Goal: Task Accomplishment & Management: Complete application form

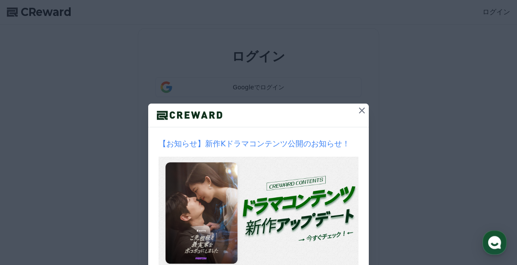
click at [361, 110] on icon at bounding box center [362, 110] width 6 height 6
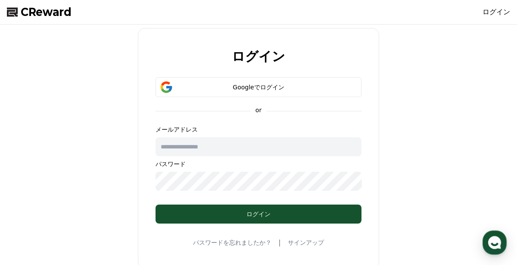
click at [241, 147] on input "text" at bounding box center [259, 146] width 206 height 19
type input "**********"
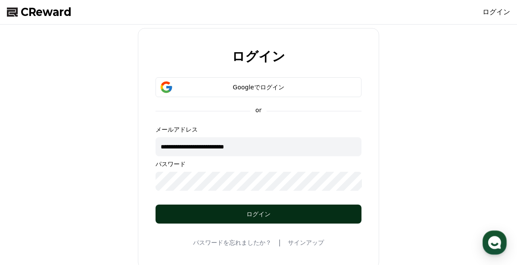
click at [263, 212] on div "ログイン" at bounding box center [258, 213] width 171 height 9
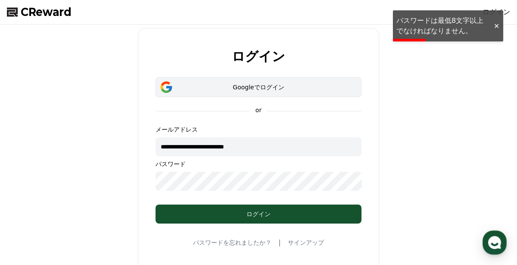
click at [265, 84] on div "Googleでログイン" at bounding box center [258, 87] width 181 height 9
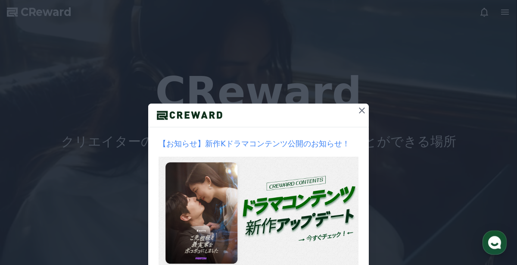
click at [358, 110] on icon at bounding box center [362, 110] width 10 height 10
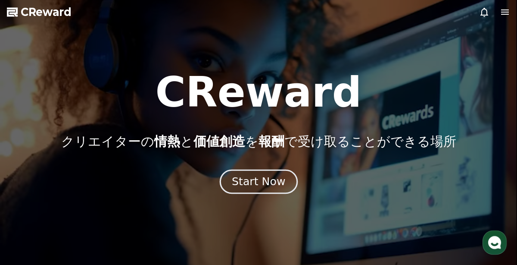
click at [255, 182] on div "Start Now" at bounding box center [258, 181] width 53 height 15
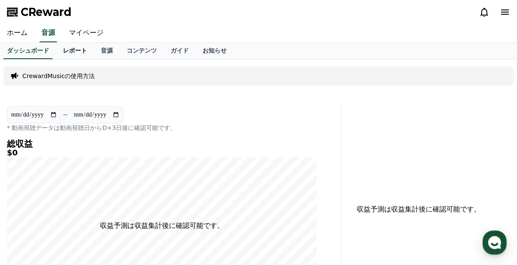
click at [75, 51] on link "レポート" at bounding box center [75, 51] width 38 height 16
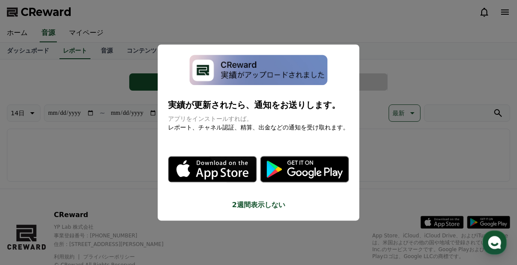
click at [118, 155] on button "close modal" at bounding box center [258, 132] width 517 height 265
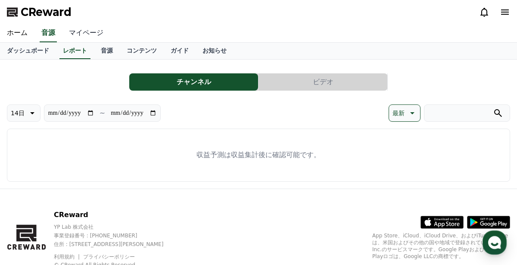
click at [83, 32] on link "マイページ" at bounding box center [86, 33] width 48 height 18
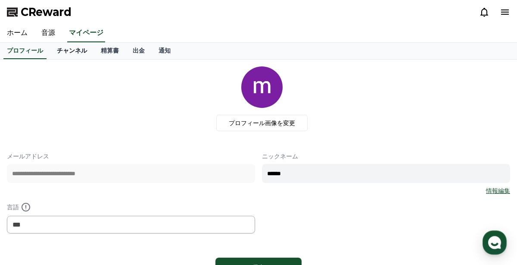
click at [71, 53] on link "チャンネル" at bounding box center [72, 51] width 44 height 16
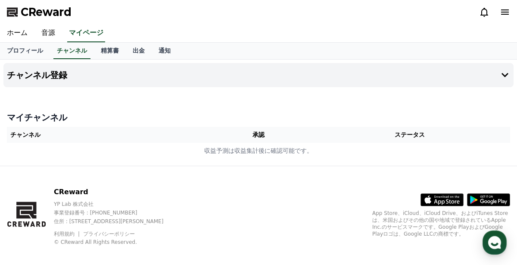
scroll to position [7, 0]
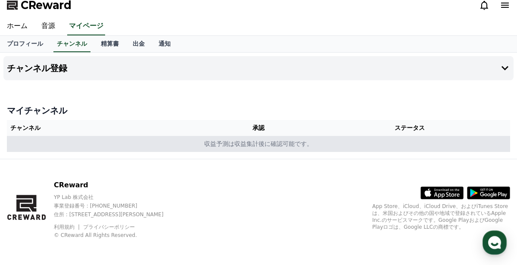
click at [212, 149] on td "収益予測は収益集計後に確認可能です。" at bounding box center [258, 144] width 503 height 16
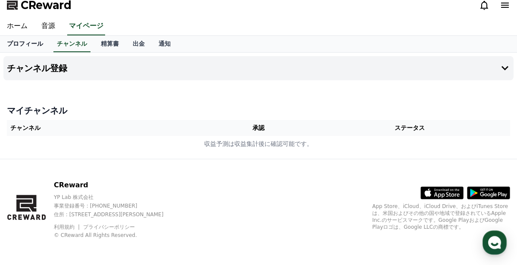
click at [31, 44] on link "プロフィール" at bounding box center [25, 44] width 50 height 16
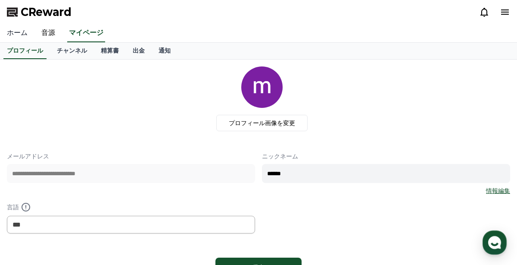
click at [16, 35] on link "ホーム" at bounding box center [17, 33] width 34 height 18
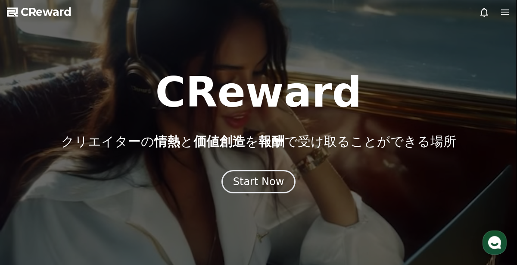
click at [508, 16] on icon at bounding box center [505, 12] width 10 height 10
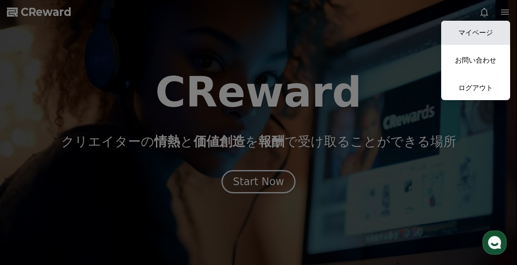
click at [487, 31] on link "マイページ" at bounding box center [475, 33] width 69 height 24
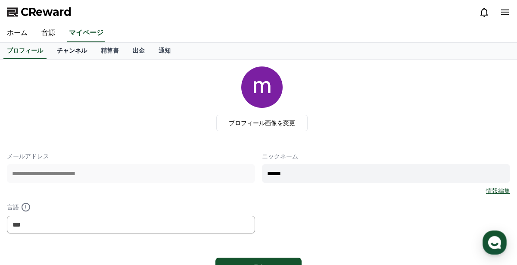
click at [75, 48] on link "チャンネル" at bounding box center [72, 51] width 44 height 16
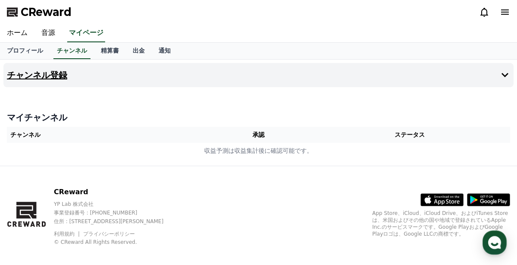
click at [26, 71] on h4 "チャンネル登録" at bounding box center [37, 74] width 60 height 9
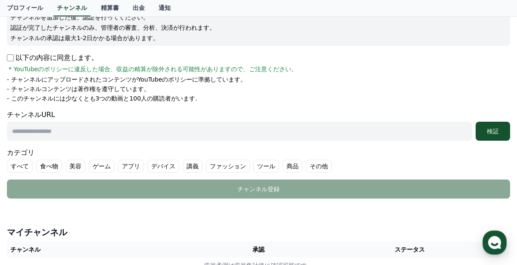
scroll to position [121, 0]
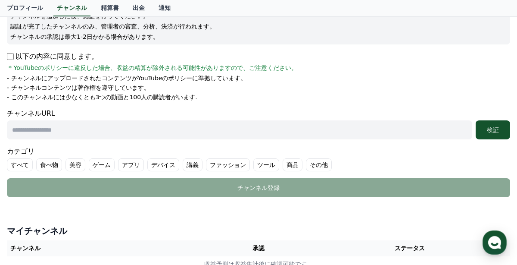
click at [75, 131] on input "text" at bounding box center [239, 129] width 465 height 19
paste input "**********"
type input "**********"
click at [75, 130] on input "**********" at bounding box center [239, 129] width 465 height 19
click at [162, 127] on input "text" at bounding box center [239, 129] width 465 height 19
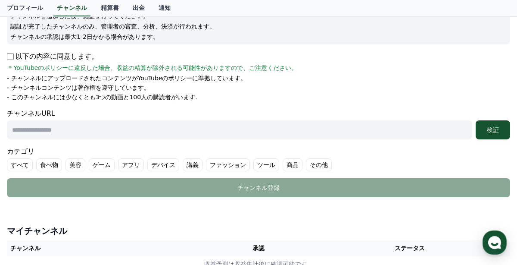
paste input "**********"
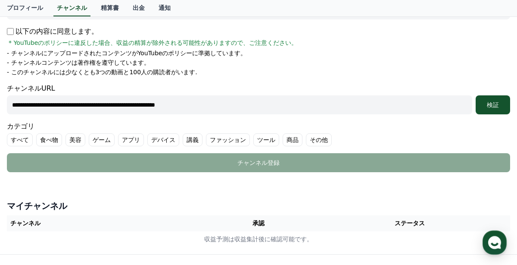
scroll to position [147, 0]
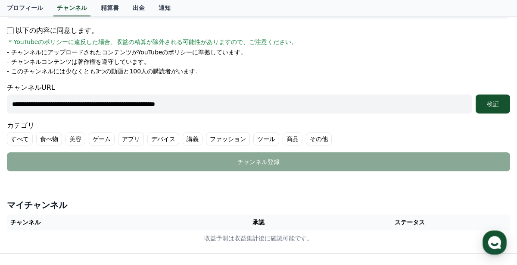
type input "**********"
click at [312, 135] on label "その他" at bounding box center [319, 138] width 26 height 13
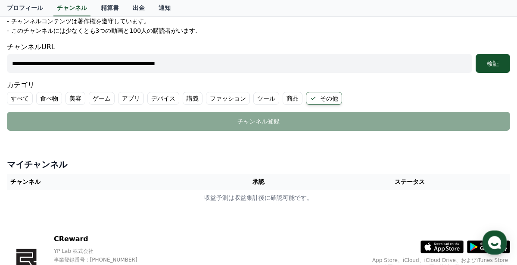
scroll to position [189, 0]
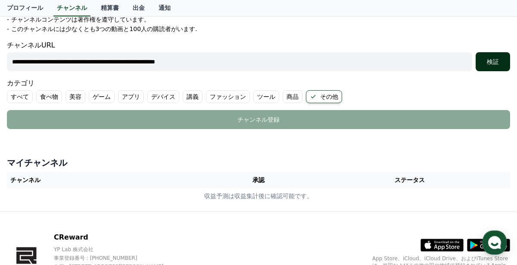
click at [495, 63] on div "検証" at bounding box center [493, 61] width 28 height 9
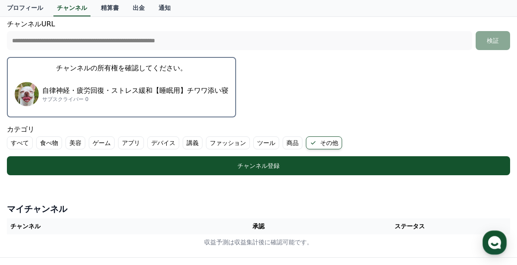
scroll to position [218, 0]
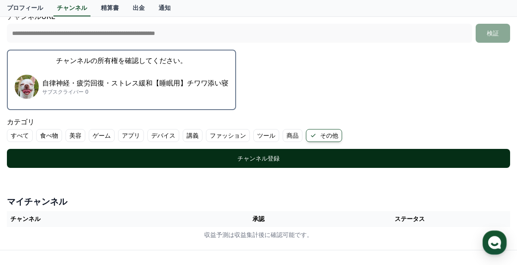
click at [271, 160] on div "チャンネル登録" at bounding box center [258, 158] width 469 height 9
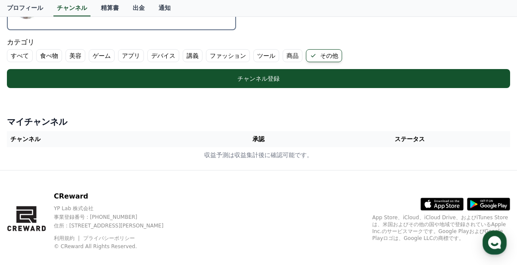
scroll to position [299, 0]
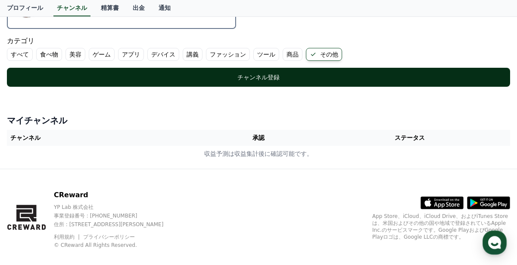
click at [260, 75] on div "チャンネル登録" at bounding box center [258, 77] width 469 height 9
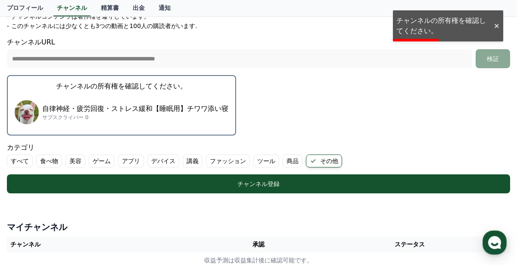
scroll to position [190, 0]
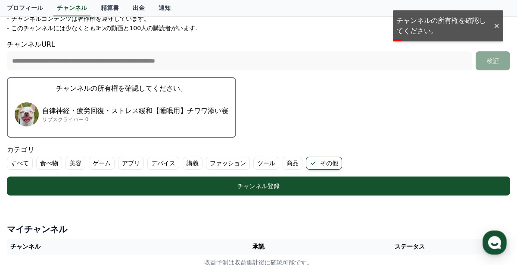
click at [176, 92] on button "チャンネルの所有権を確認してください。 自律神経・疲労回復・ストレス緩和【睡眠用】チワワ添い寝 サブスクライバー 0" at bounding box center [121, 107] width 229 height 60
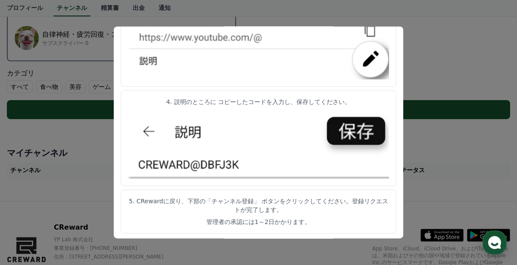
scroll to position [0, 0]
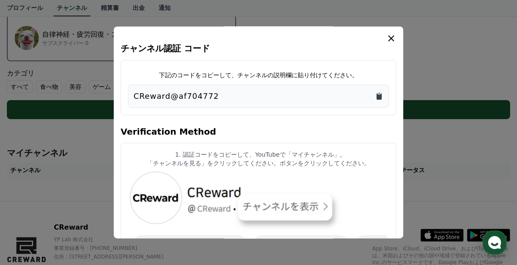
click at [382, 98] on icon "Copy to clipboard" at bounding box center [379, 96] width 5 height 6
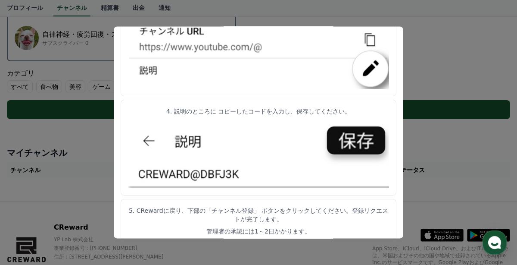
scroll to position [496, 0]
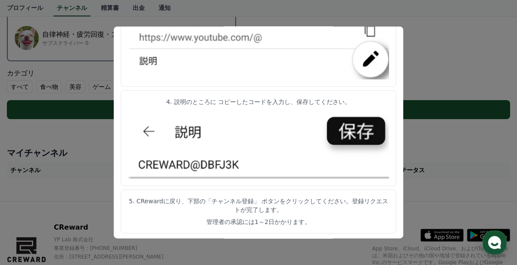
click at [470, 135] on button "close modal" at bounding box center [258, 132] width 517 height 265
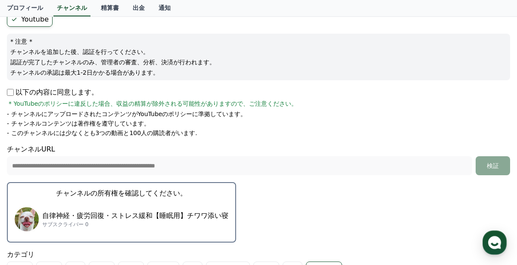
scroll to position [80, 0]
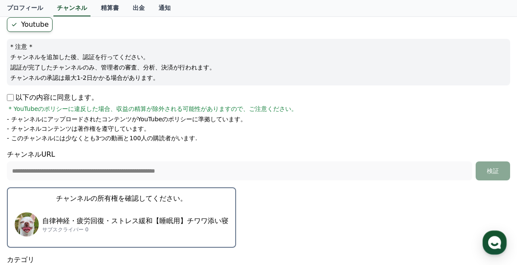
click at [174, 222] on p "自律神経・疲労回復・ストレス緩和【睡眠用】チワワ添い寝" at bounding box center [135, 220] width 186 height 10
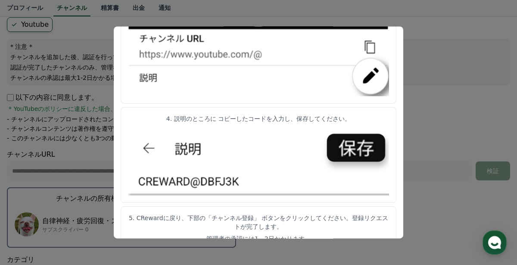
scroll to position [496, 0]
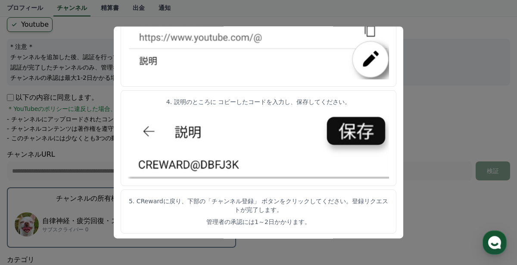
click at [425, 141] on button "close modal" at bounding box center [258, 132] width 517 height 265
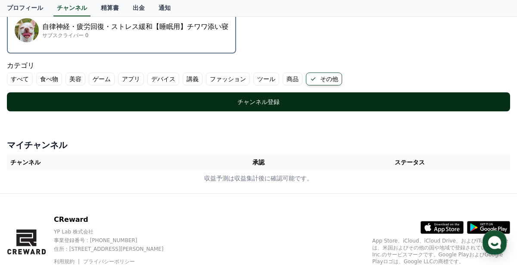
scroll to position [275, 0]
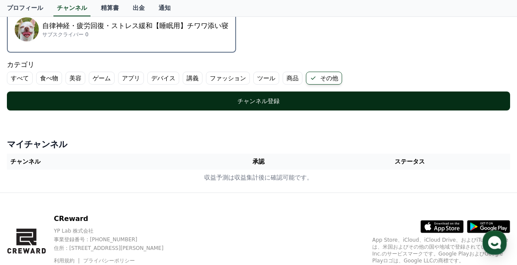
click at [281, 97] on div "チャンネル登録" at bounding box center [258, 101] width 469 height 9
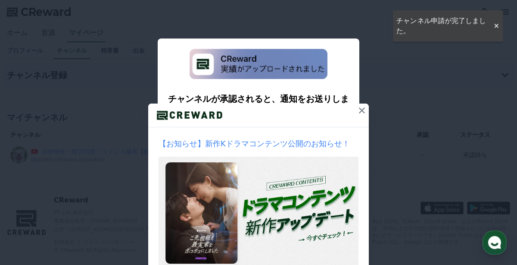
click at [365, 109] on icon at bounding box center [362, 110] width 10 height 10
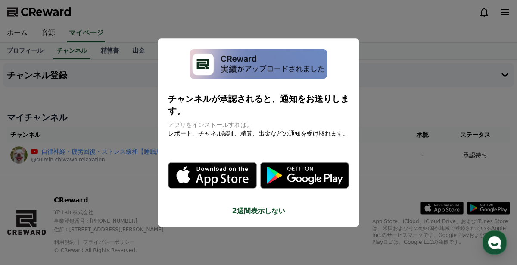
click at [389, 86] on button "close modal" at bounding box center [258, 132] width 517 height 265
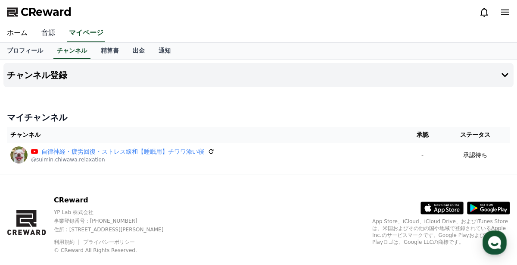
click at [52, 32] on link "音源" at bounding box center [48, 33] width 28 height 18
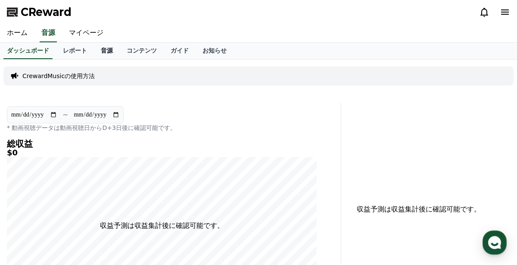
click at [108, 52] on link "音源" at bounding box center [107, 51] width 26 height 16
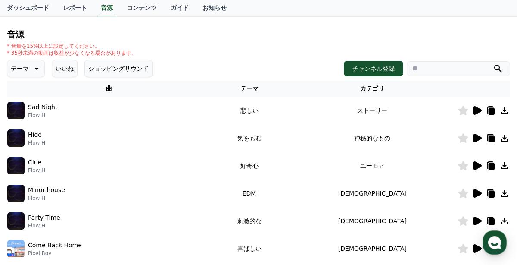
scroll to position [79, 0]
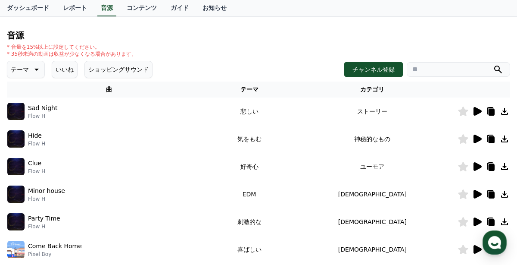
click at [30, 70] on button "テーマ" at bounding box center [26, 69] width 38 height 17
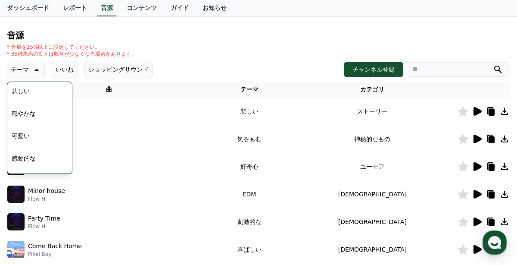
scroll to position [309, 0]
click at [24, 119] on button "穏やかな" at bounding box center [23, 119] width 31 height 19
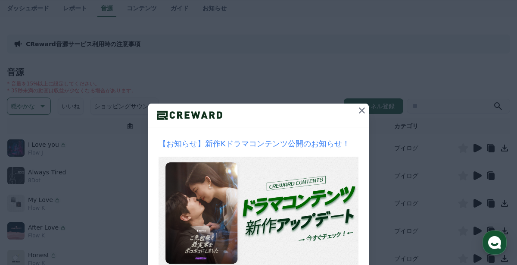
click at [362, 108] on icon at bounding box center [362, 110] width 10 height 10
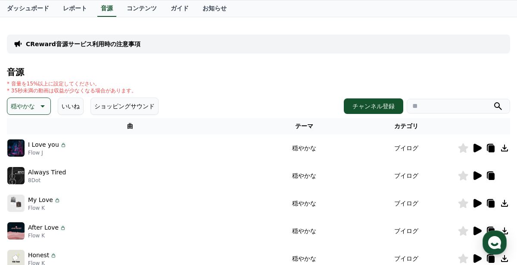
click at [477, 149] on icon at bounding box center [478, 147] width 8 height 9
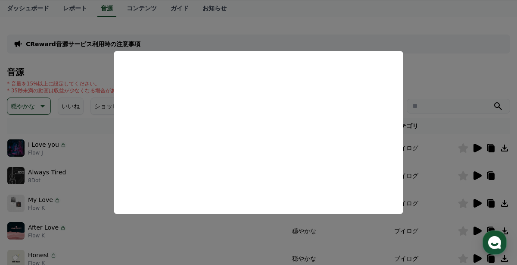
click at [434, 145] on button "close modal" at bounding box center [258, 132] width 517 height 265
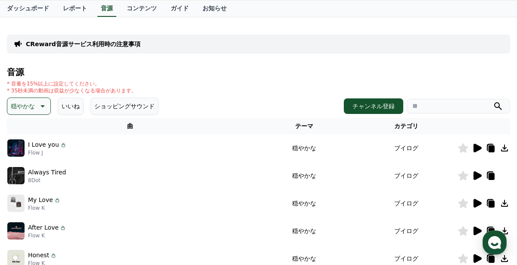
click at [478, 174] on icon at bounding box center [478, 175] width 8 height 9
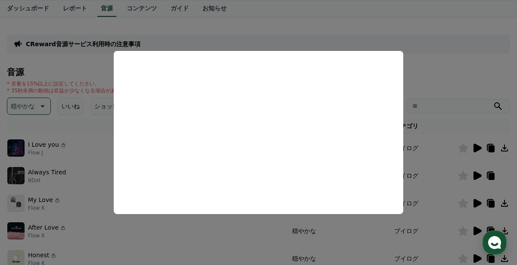
click at [451, 62] on button "close modal" at bounding box center [258, 132] width 517 height 265
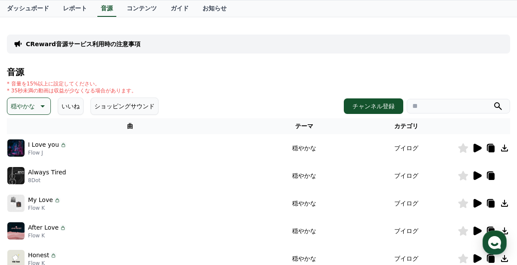
click at [422, 109] on input "search" at bounding box center [458, 106] width 103 height 15
type input "*****"
click at [493, 101] on button "submit" at bounding box center [498, 106] width 10 height 10
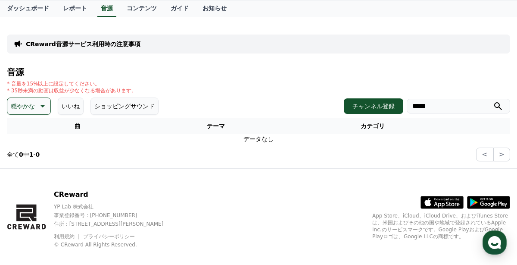
click at [421, 106] on input "*****" at bounding box center [458, 106] width 103 height 15
click at [493, 101] on button "submit" at bounding box center [498, 106] width 10 height 10
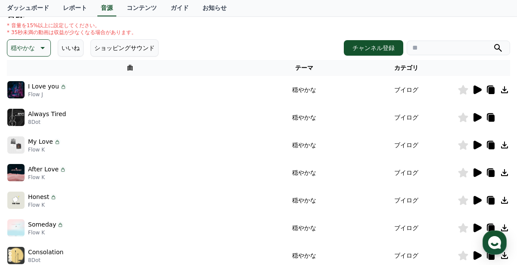
scroll to position [103, 0]
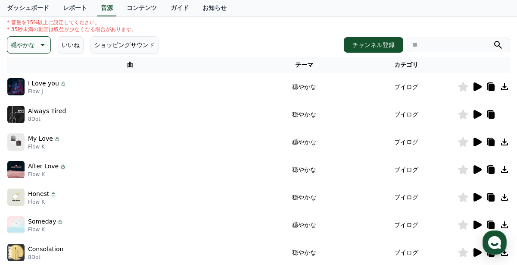
click at [477, 140] on icon at bounding box center [478, 141] width 8 height 9
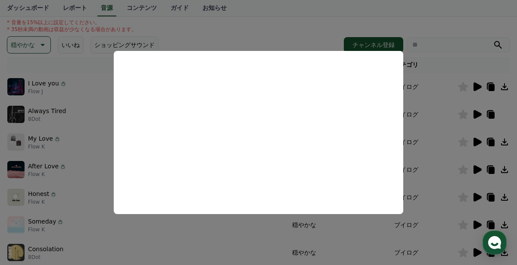
click at [35, 169] on button "close modal" at bounding box center [258, 132] width 517 height 265
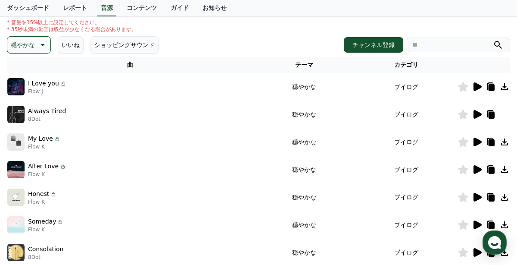
click at [19, 171] on img at bounding box center [15, 169] width 17 height 17
click at [477, 168] on icon at bounding box center [478, 169] width 8 height 9
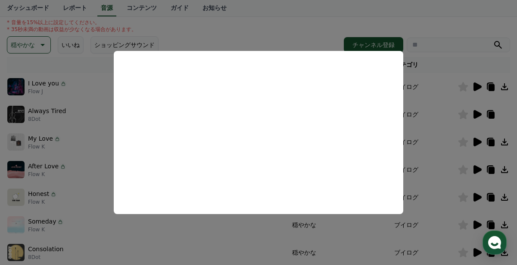
click at [46, 179] on button "close modal" at bounding box center [258, 132] width 517 height 265
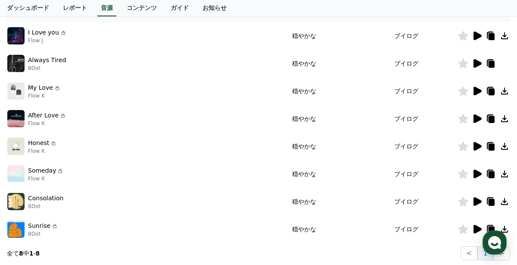
scroll to position [156, 0]
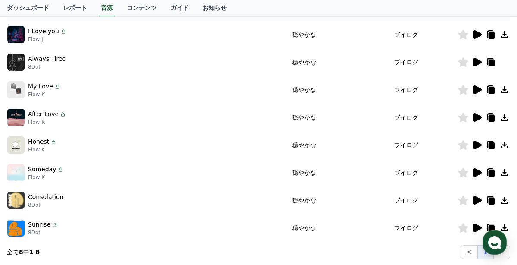
click at [475, 172] on icon at bounding box center [478, 172] width 8 height 9
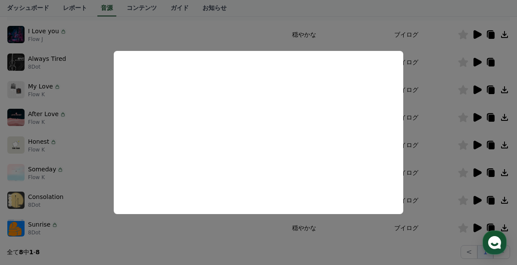
click at [53, 187] on button "close modal" at bounding box center [258, 132] width 517 height 265
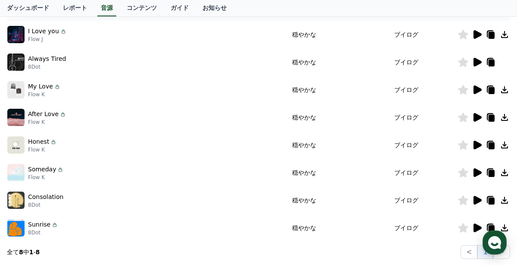
click at [477, 200] on icon at bounding box center [478, 200] width 8 height 9
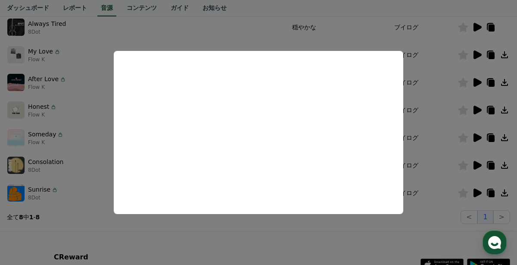
scroll to position [191, 0]
click at [76, 193] on button "close modal" at bounding box center [258, 132] width 517 height 265
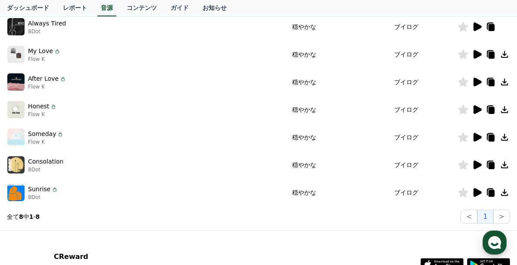
click at [475, 190] on icon at bounding box center [478, 192] width 8 height 9
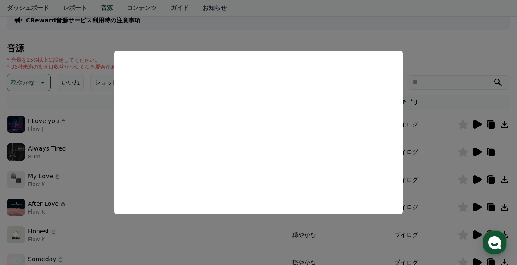
scroll to position [0, 0]
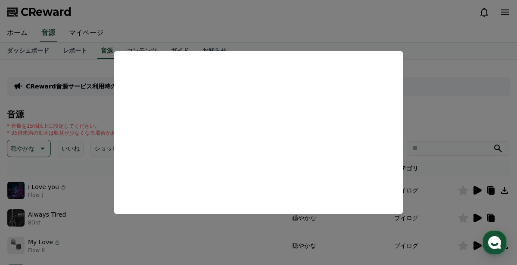
click at [71, 185] on button "close modal" at bounding box center [258, 132] width 517 height 265
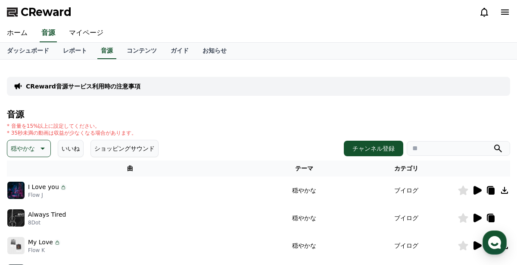
click at [492, 190] on icon at bounding box center [492, 190] width 6 height 7
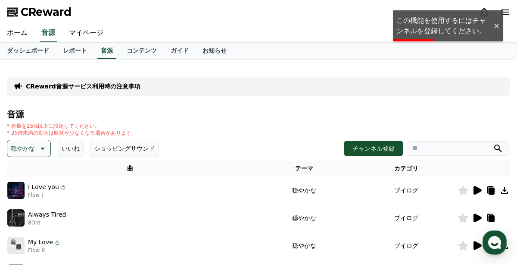
click at [505, 190] on icon at bounding box center [504, 190] width 7 height 7
